Goal: Task Accomplishment & Management: Use online tool/utility

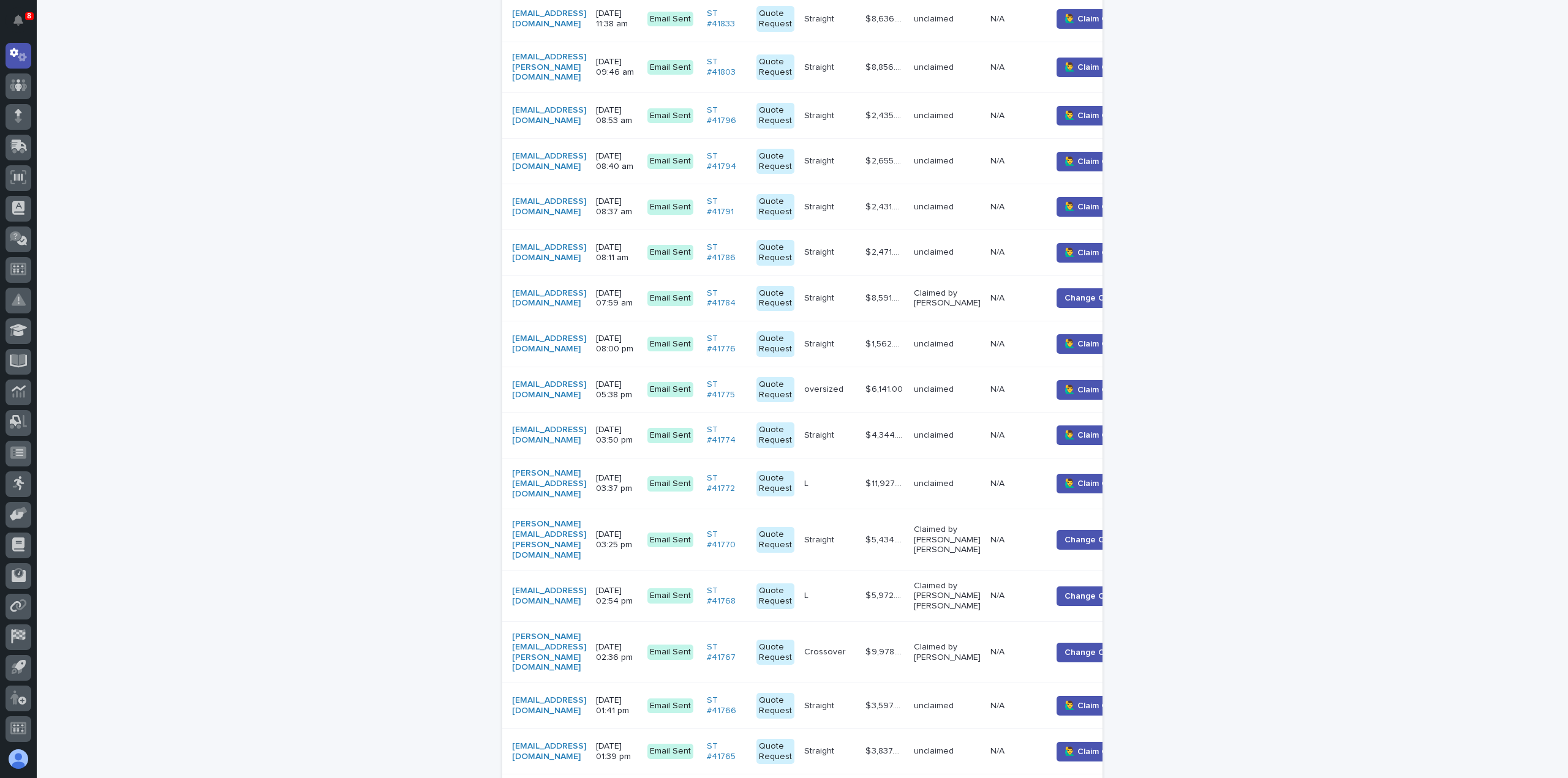
scroll to position [1140, 0]
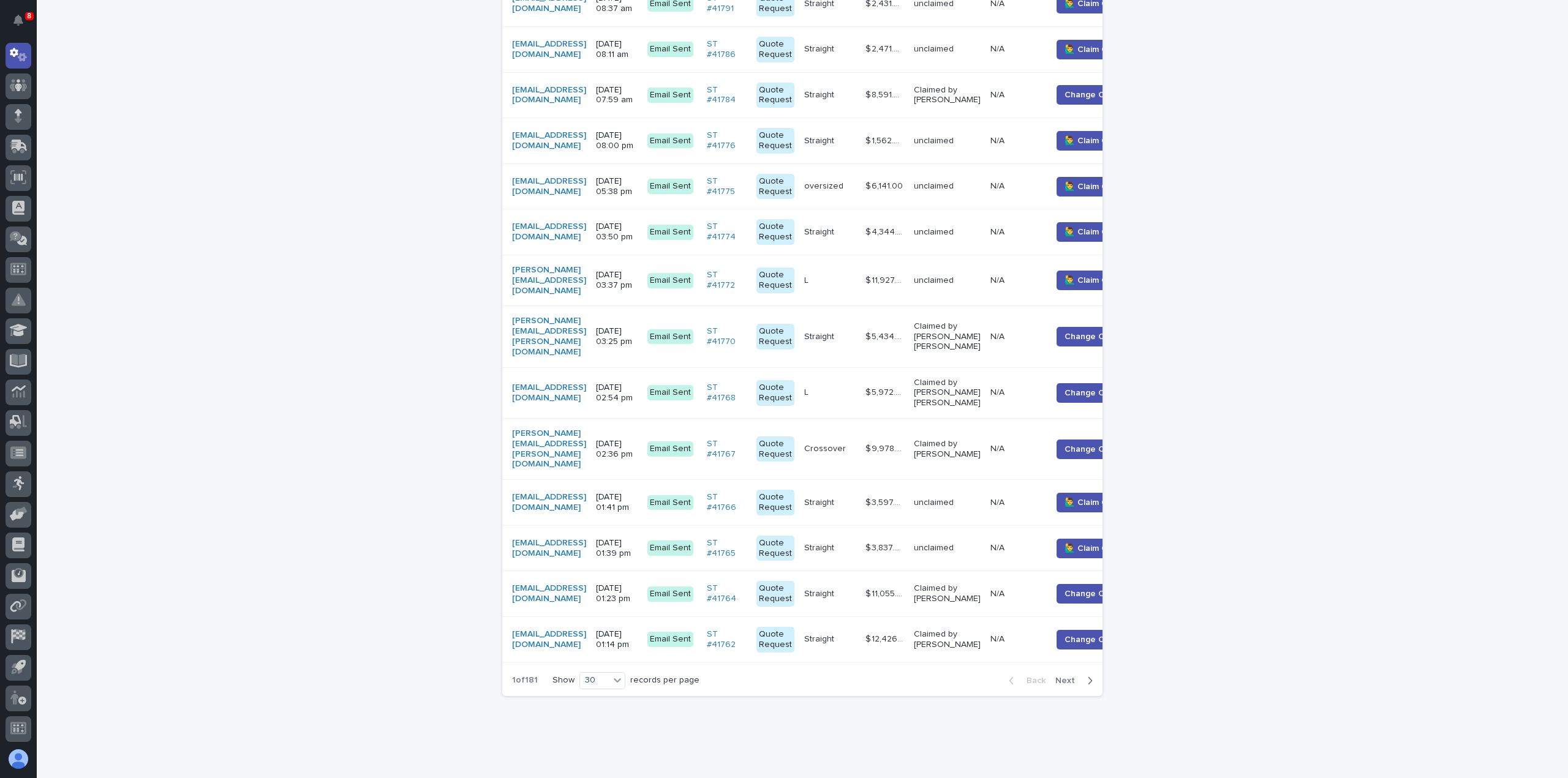
click at [1063, 677] on span "Next" at bounding box center [1068, 681] width 27 height 8
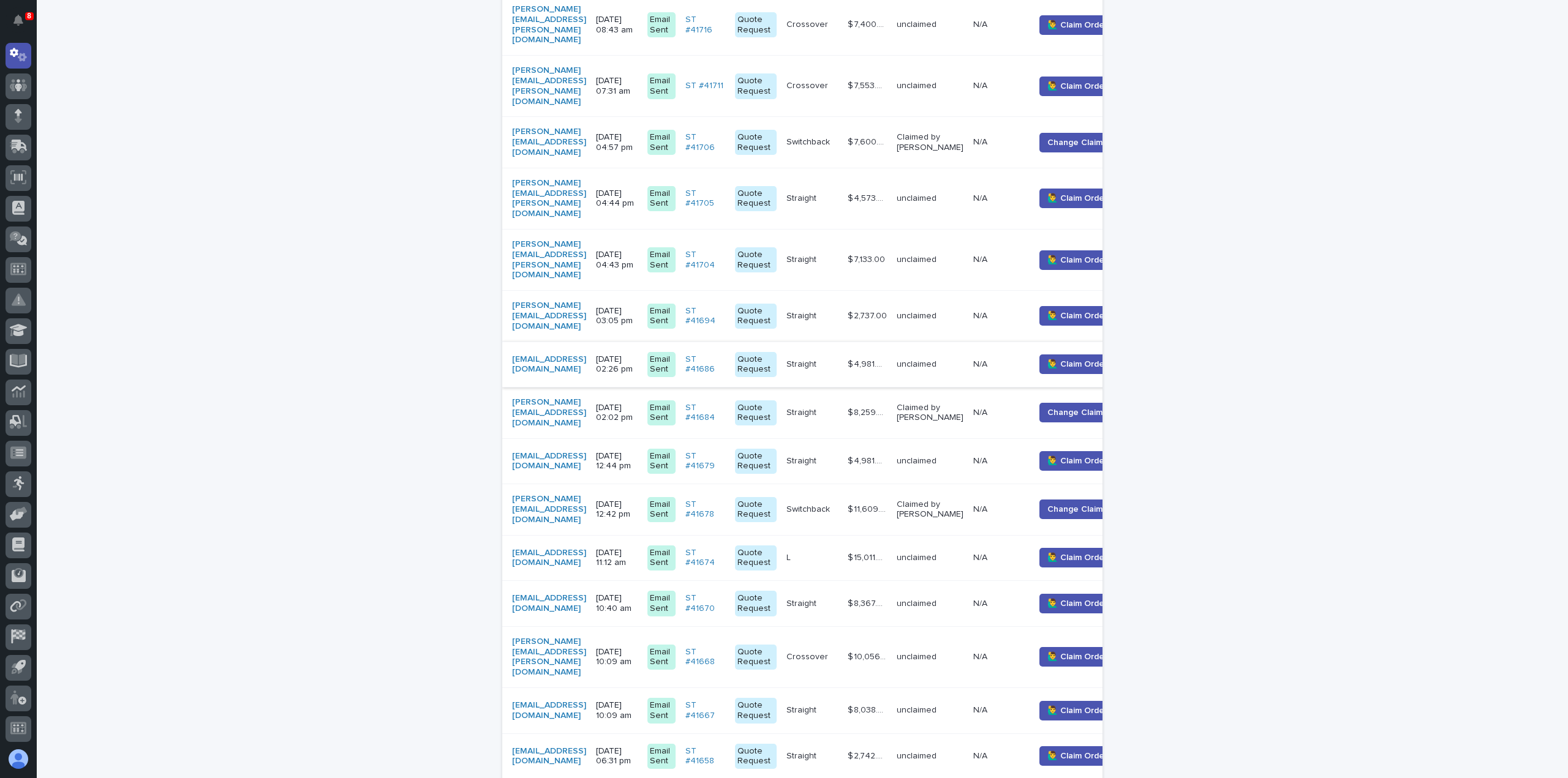
scroll to position [1145, 0]
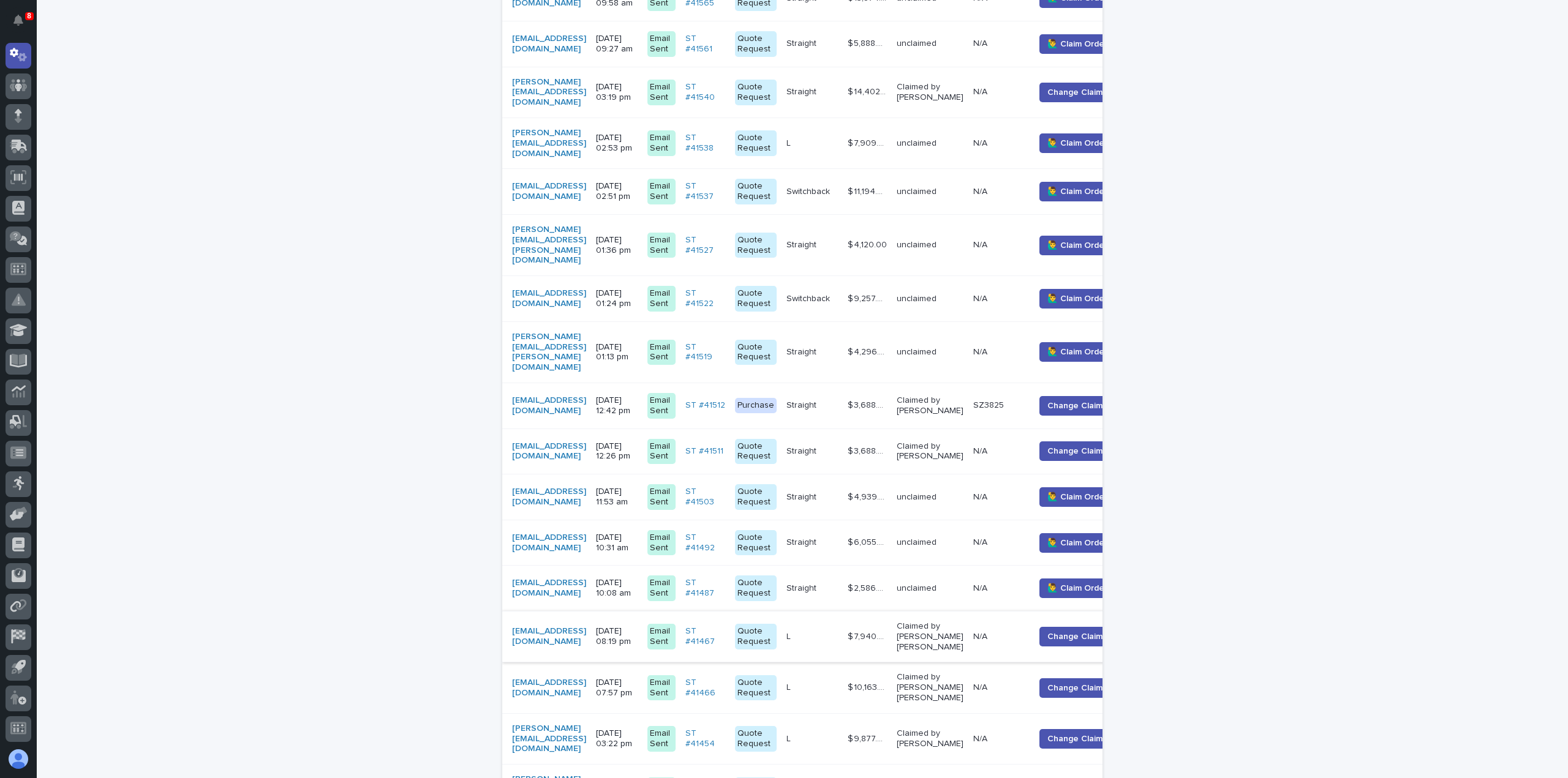
scroll to position [1157, 0]
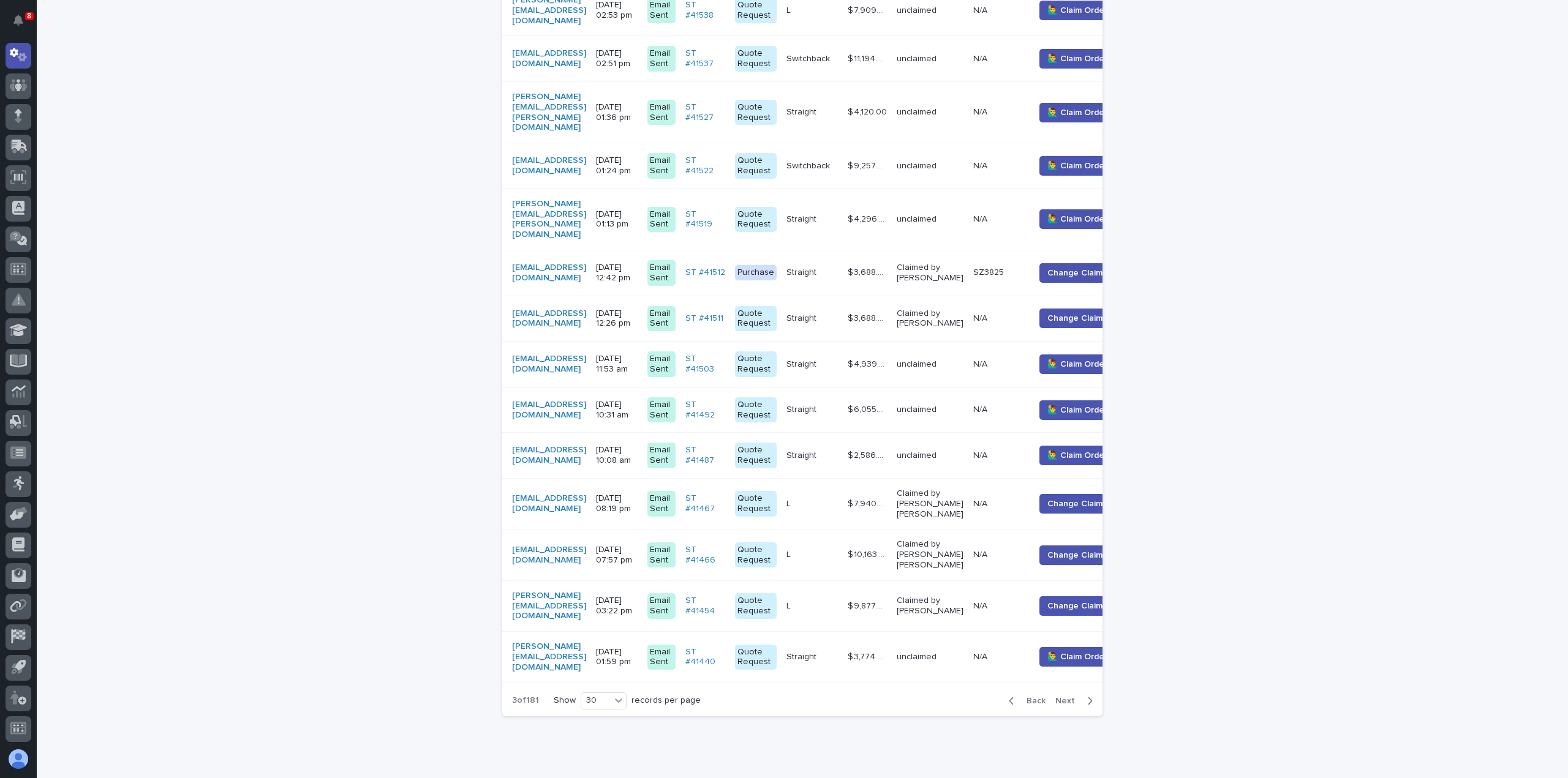
click at [1065, 697] on span "Next" at bounding box center [1068, 701] width 27 height 8
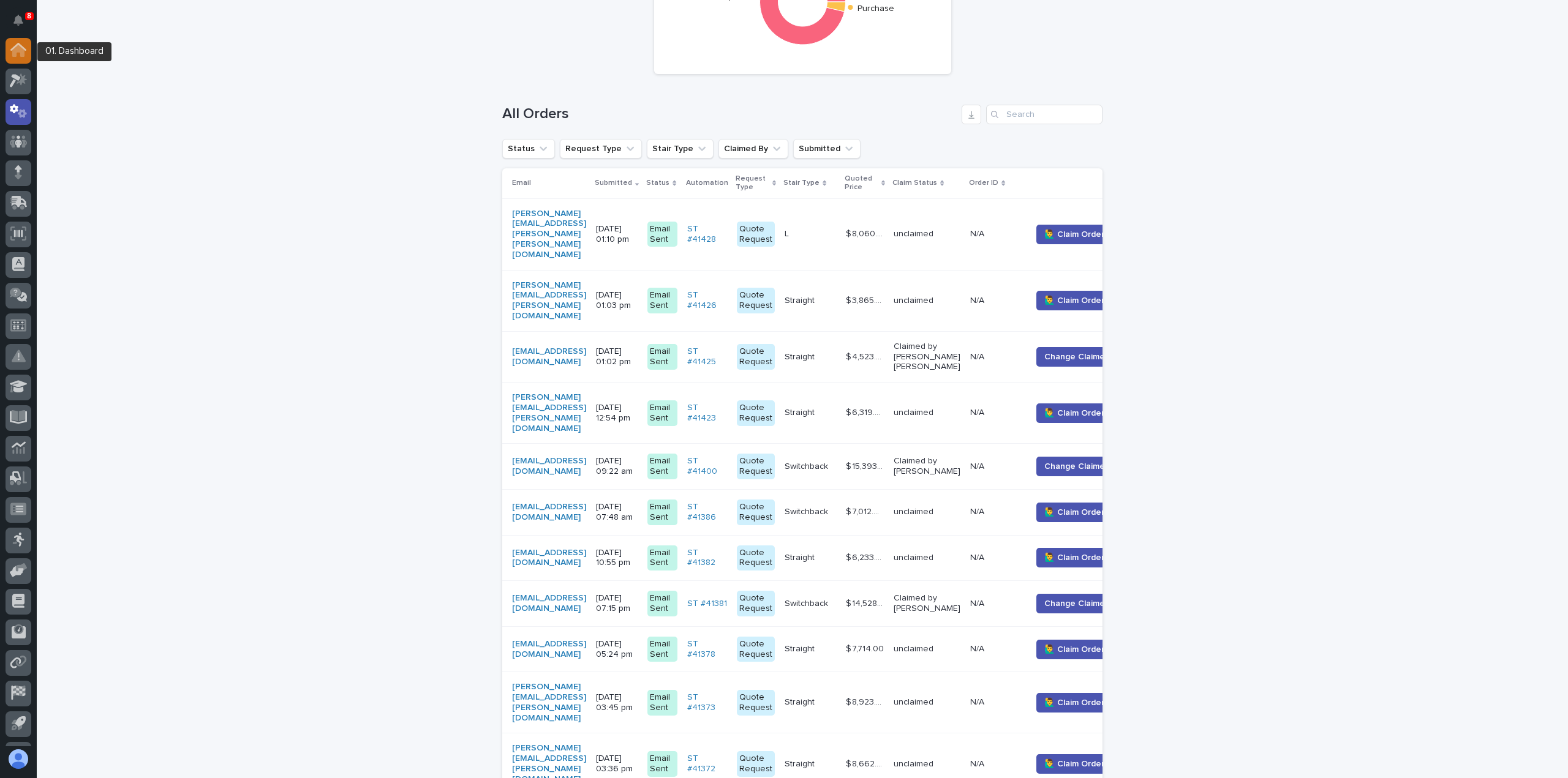
click at [17, 48] on icon at bounding box center [18, 51] width 12 height 12
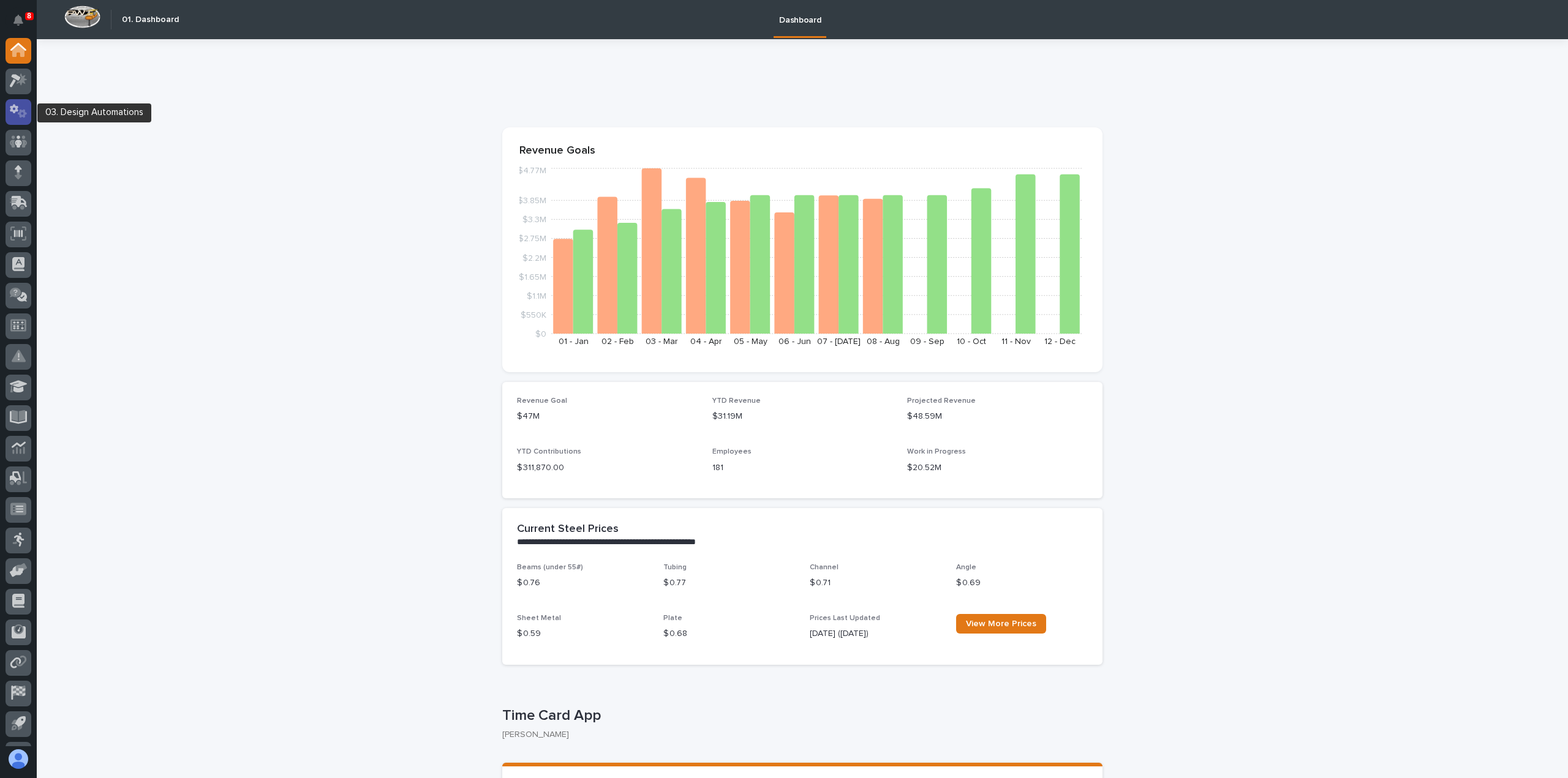
click at [13, 108] on icon at bounding box center [18, 111] width 18 height 14
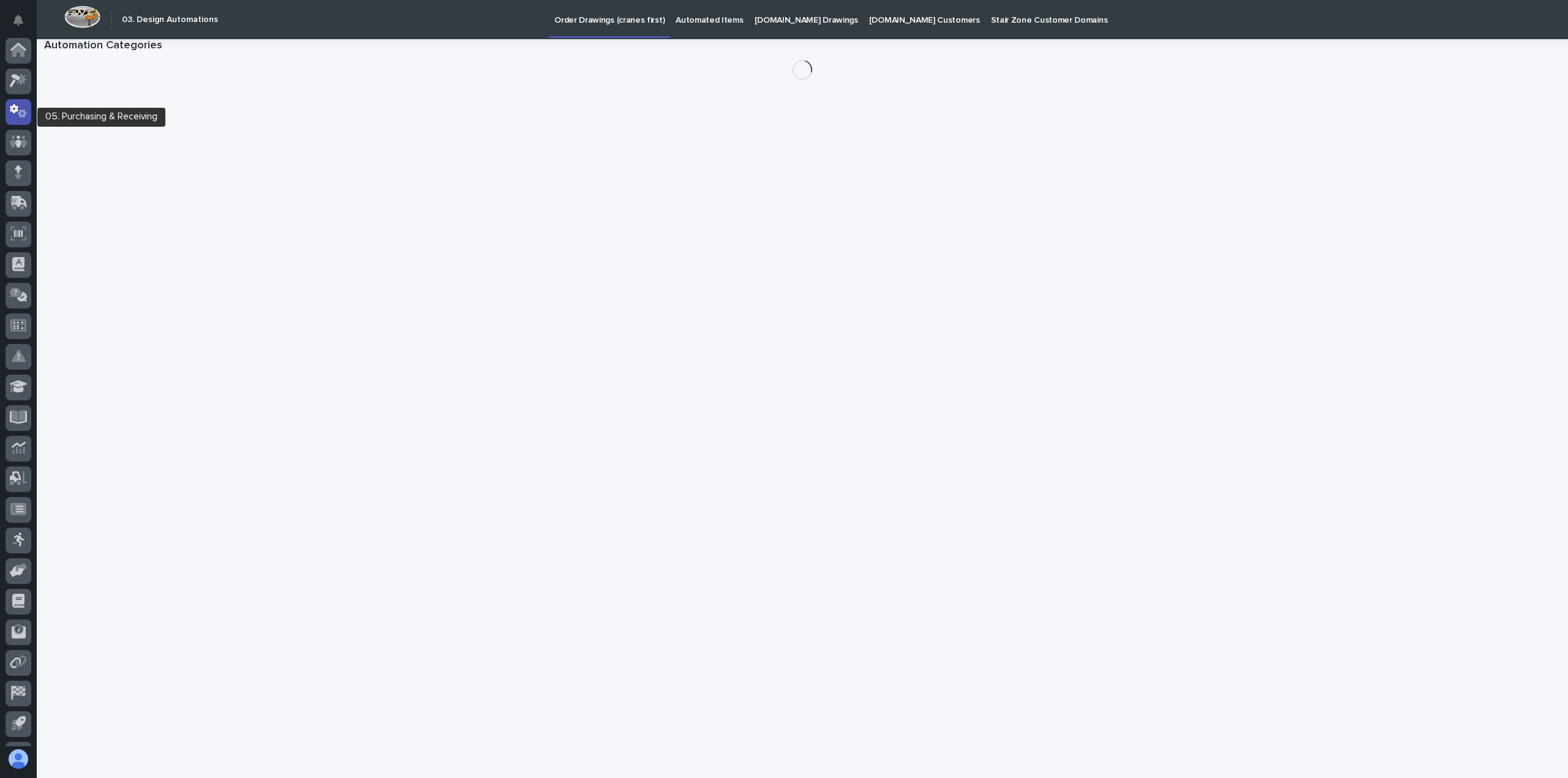
scroll to position [56, 0]
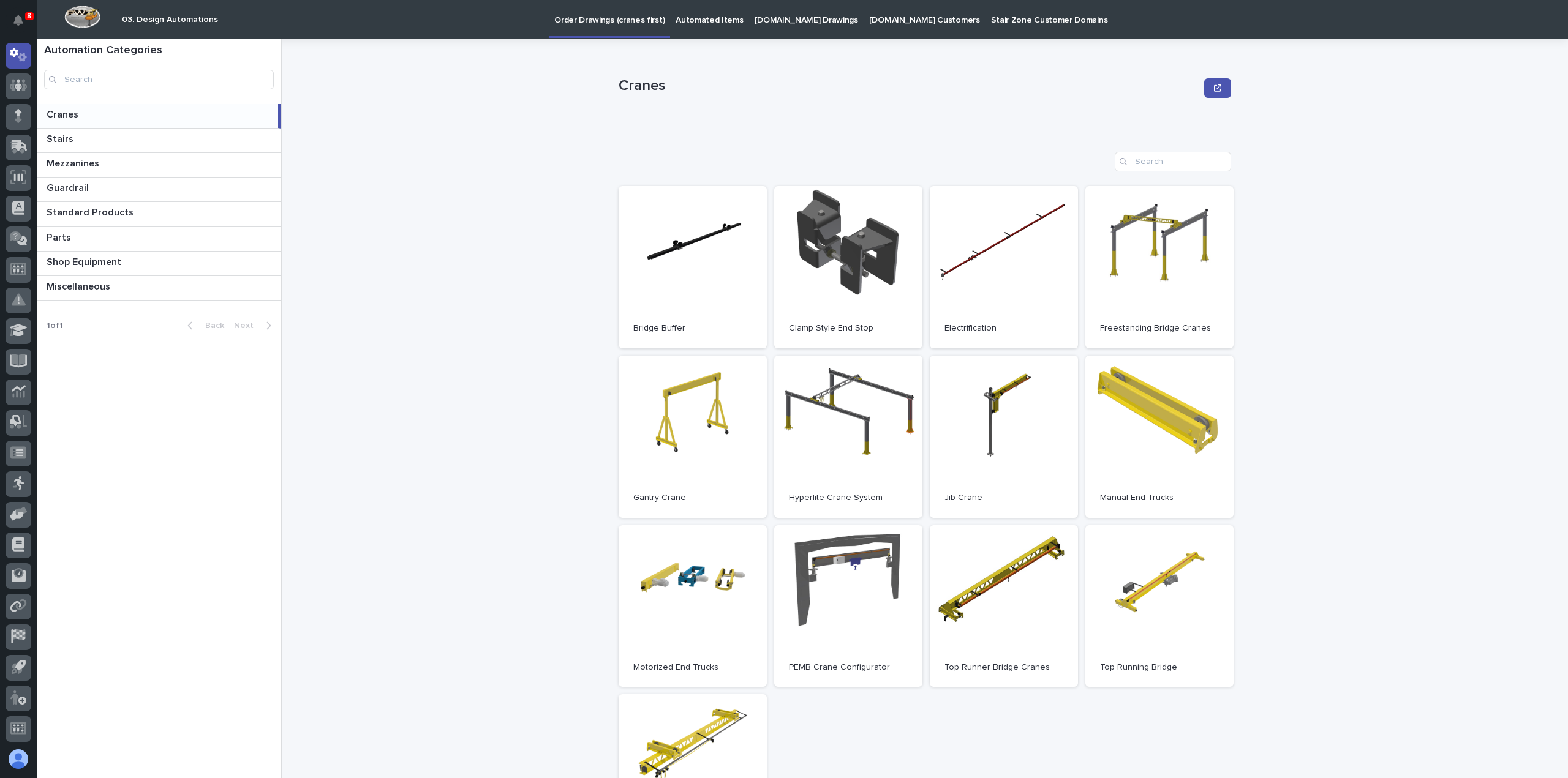
click at [66, 111] on p "Cranes" at bounding box center [63, 113] width 34 height 14
click at [704, 20] on p "Automated Items" at bounding box center [709, 13] width 67 height 26
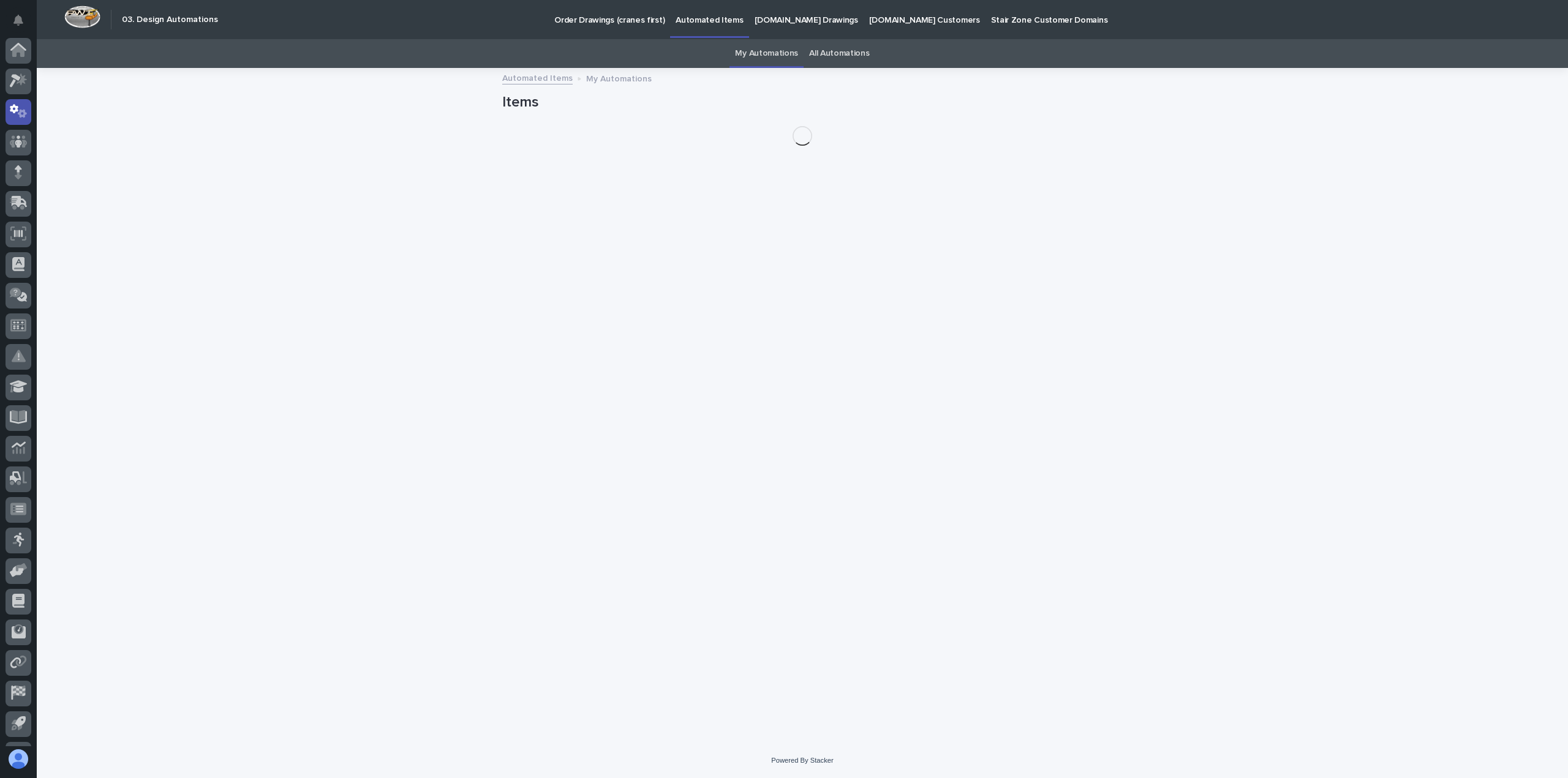
scroll to position [56, 0]
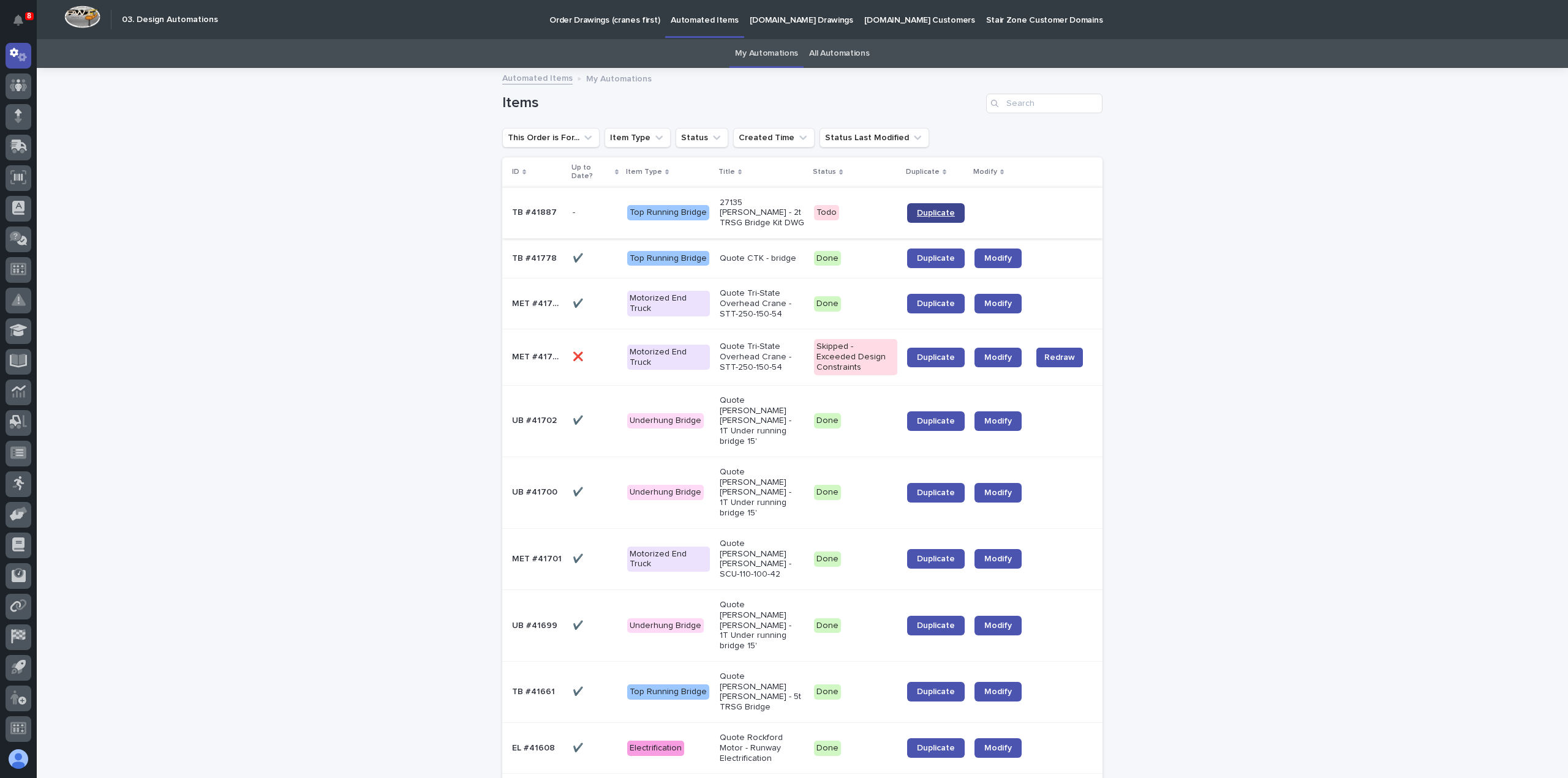
click at [932, 208] on span "Duplicate" at bounding box center [936, 213] width 38 height 8
